Goal: Information Seeking & Learning: Learn about a topic

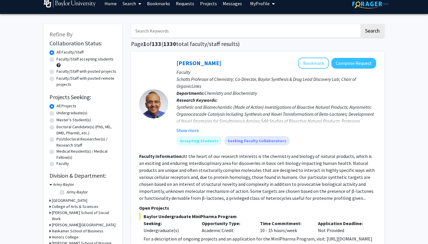
scroll to position [7, 0]
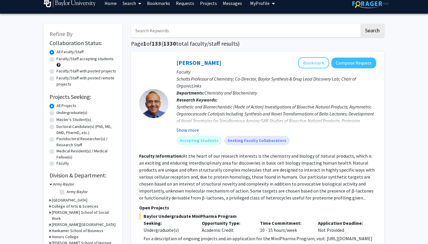
click at [190, 132] on button "Show more" at bounding box center [187, 130] width 22 height 7
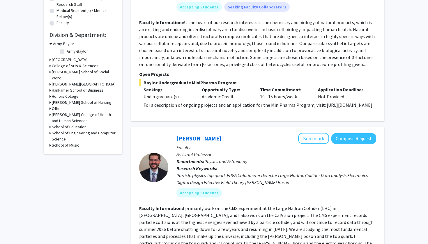
scroll to position [147, 0]
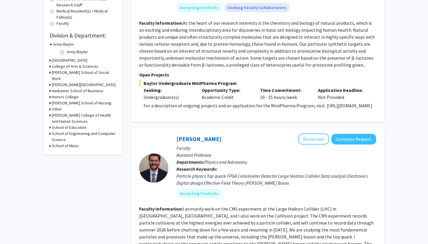
click at [61, 66] on h3 "College of Arts & Sciences" at bounding box center [75, 66] width 47 height 6
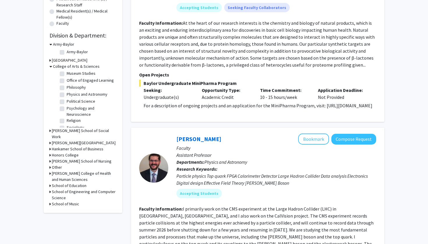
click at [67, 105] on label "Psychology and Neuroscience" at bounding box center [91, 111] width 48 height 12
click at [67, 105] on input "Psychology and Neuroscience" at bounding box center [69, 107] width 4 height 4
checkbox input "true"
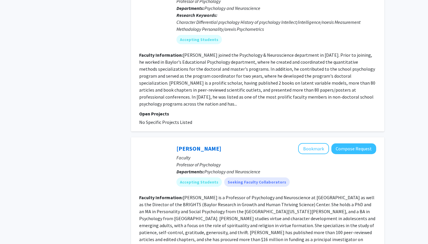
scroll to position [777, 0]
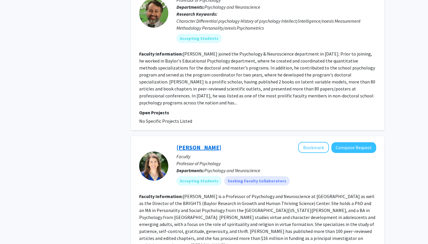
click at [183, 144] on link "[PERSON_NAME]" at bounding box center [198, 147] width 45 height 7
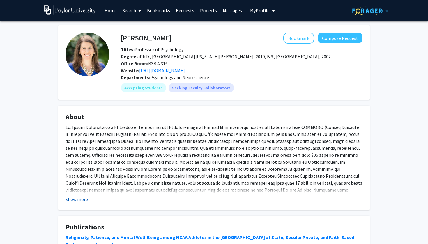
click at [71, 202] on button "Show more" at bounding box center [77, 199] width 22 height 7
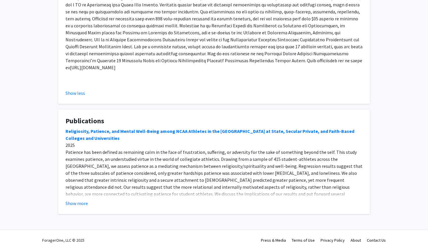
scroll to position [136, 0]
click at [74, 200] on button "Show more" at bounding box center [77, 203] width 22 height 7
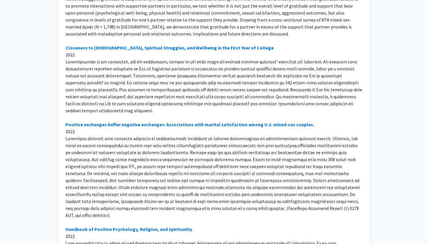
scroll to position [3090, 0]
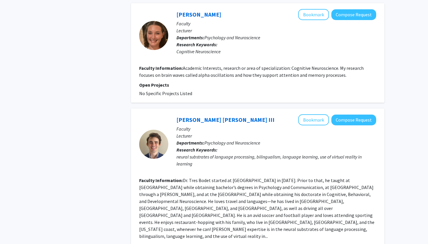
scroll to position [1369, 0]
